Goal: Transaction & Acquisition: Purchase product/service

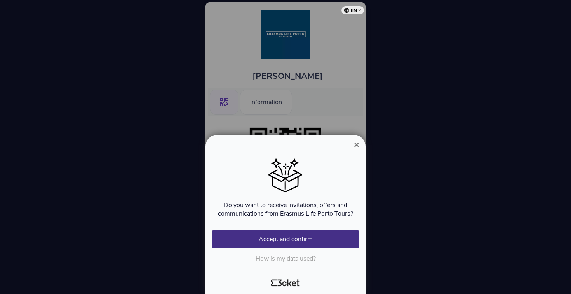
click at [336, 75] on div at bounding box center [285, 147] width 571 height 294
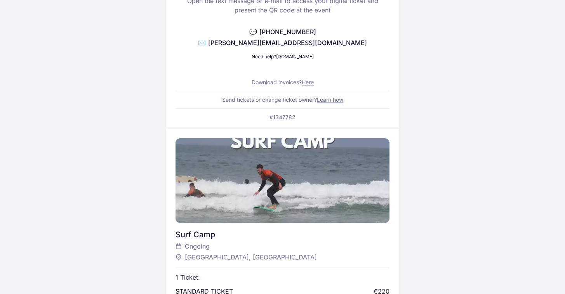
scroll to position [59, 0]
